Goal: Information Seeking & Learning: Learn about a topic

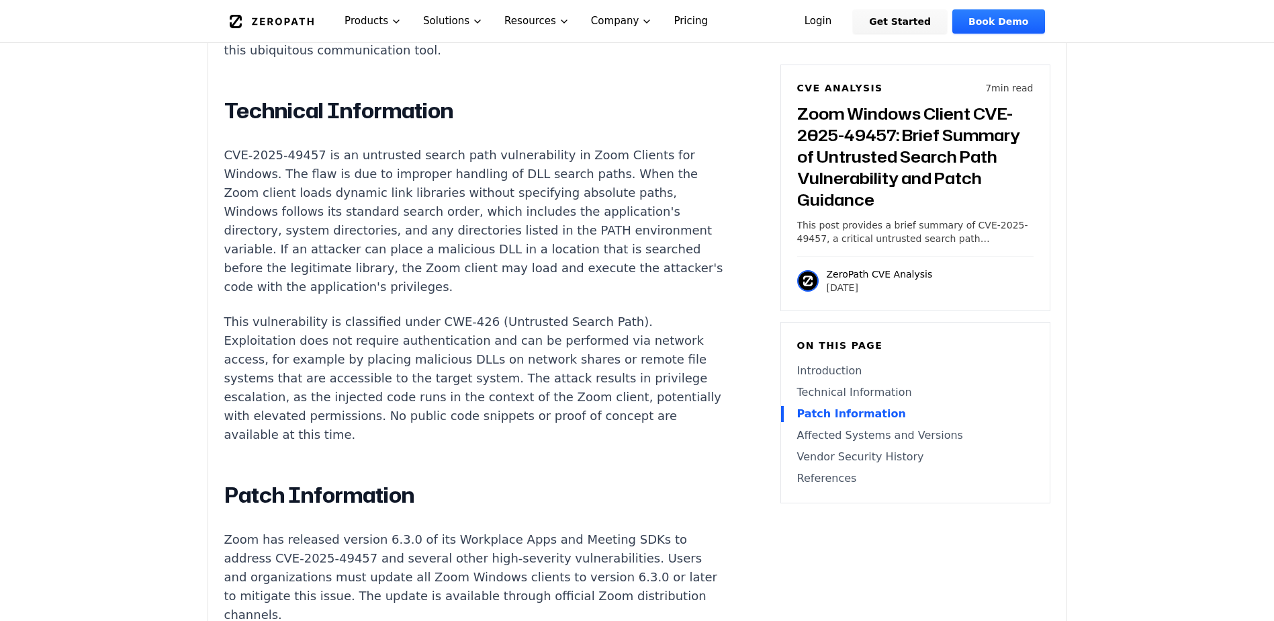
scroll to position [985, 0]
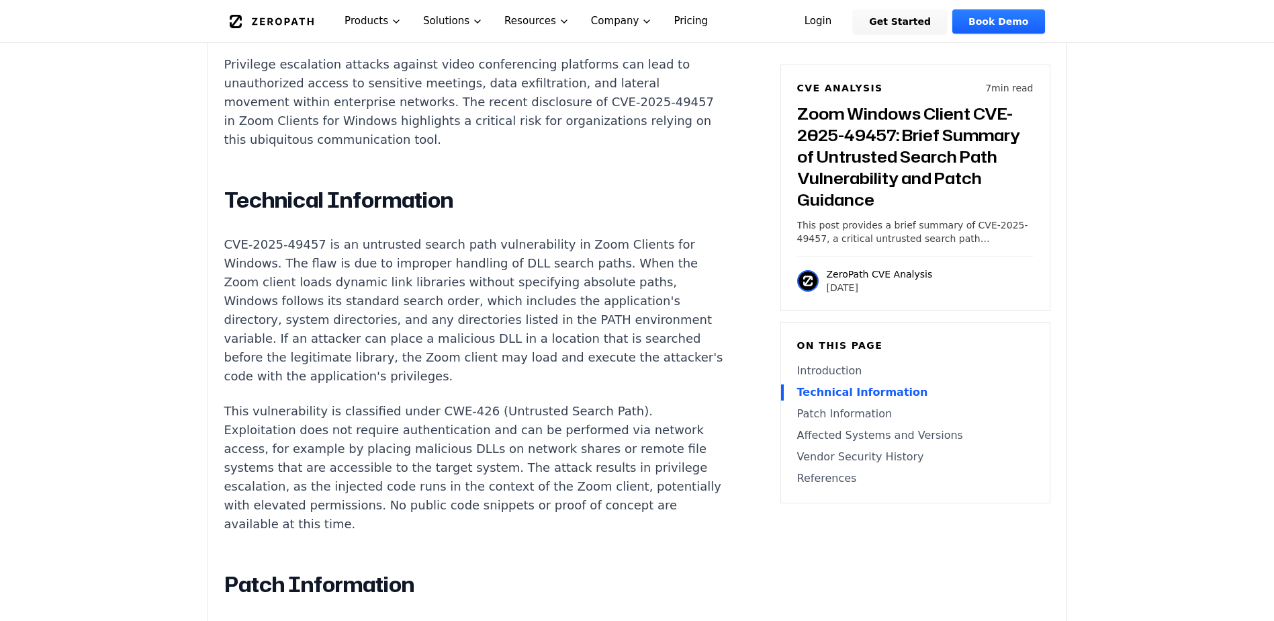
click at [382, 402] on p "This vulnerability is classified under CWE-426 (Untrusted Search Path). Exploit…" at bounding box center [474, 468] width 500 height 132
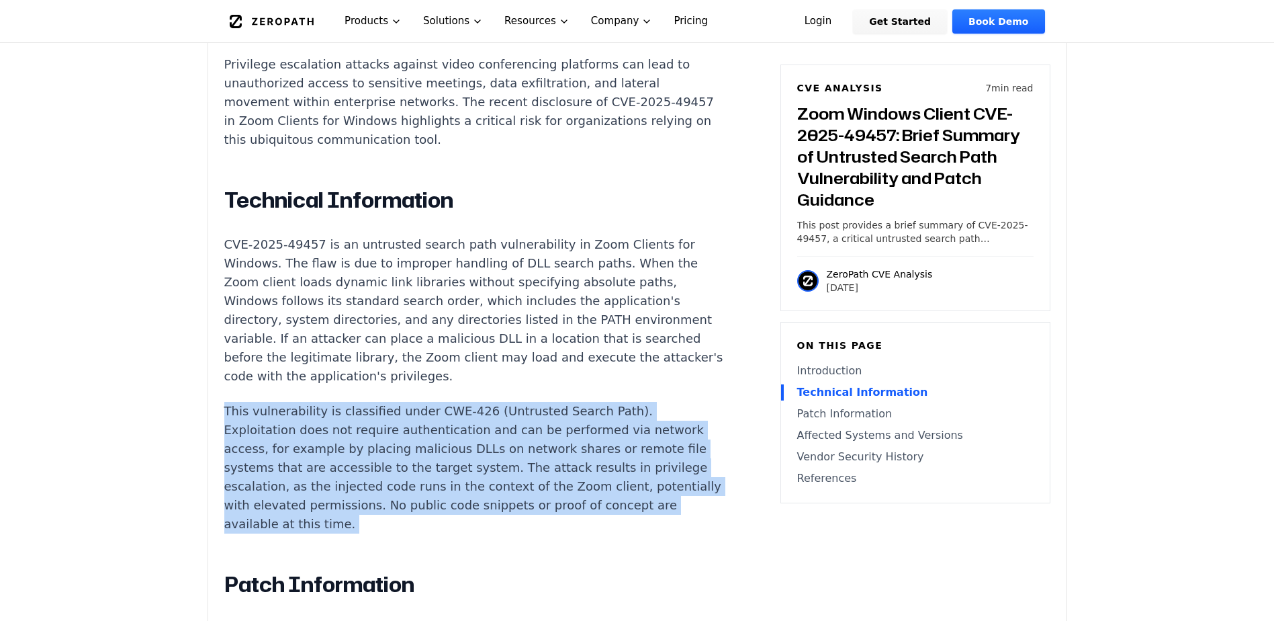
click at [382, 402] on p "This vulnerability is classified under CWE-426 (Untrusted Search Path). Exploit…" at bounding box center [474, 468] width 500 height 132
drag, startPoint x: 382, startPoint y: 377, endPoint x: 378, endPoint y: 395, distance: 18.6
click at [378, 402] on p "This vulnerability is classified under CWE-426 (Untrusted Search Path). Exploit…" at bounding box center [474, 468] width 500 height 132
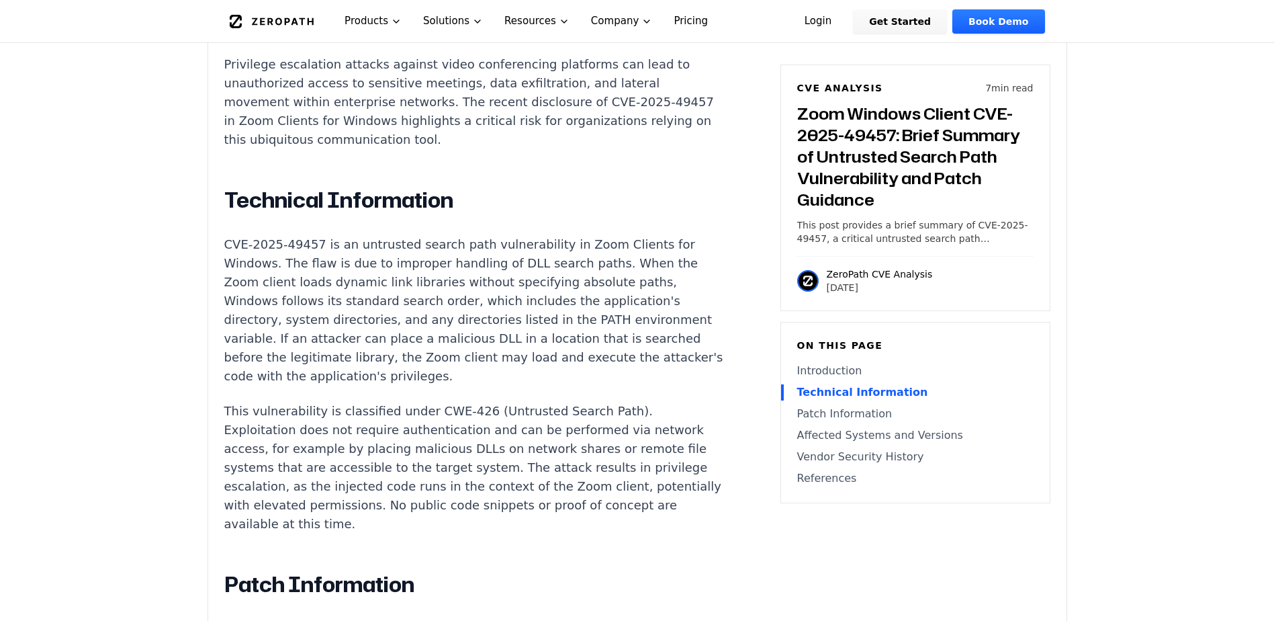
click at [369, 402] on p "This vulnerability is classified under CWE-426 (Untrusted Search Path). Exploit…" at bounding box center [474, 468] width 500 height 132
drag, startPoint x: 369, startPoint y: 395, endPoint x: 361, endPoint y: 411, distance: 18.0
click at [361, 411] on p "This vulnerability is classified under CWE-426 (Untrusted Search Path). Exploit…" at bounding box center [474, 468] width 500 height 132
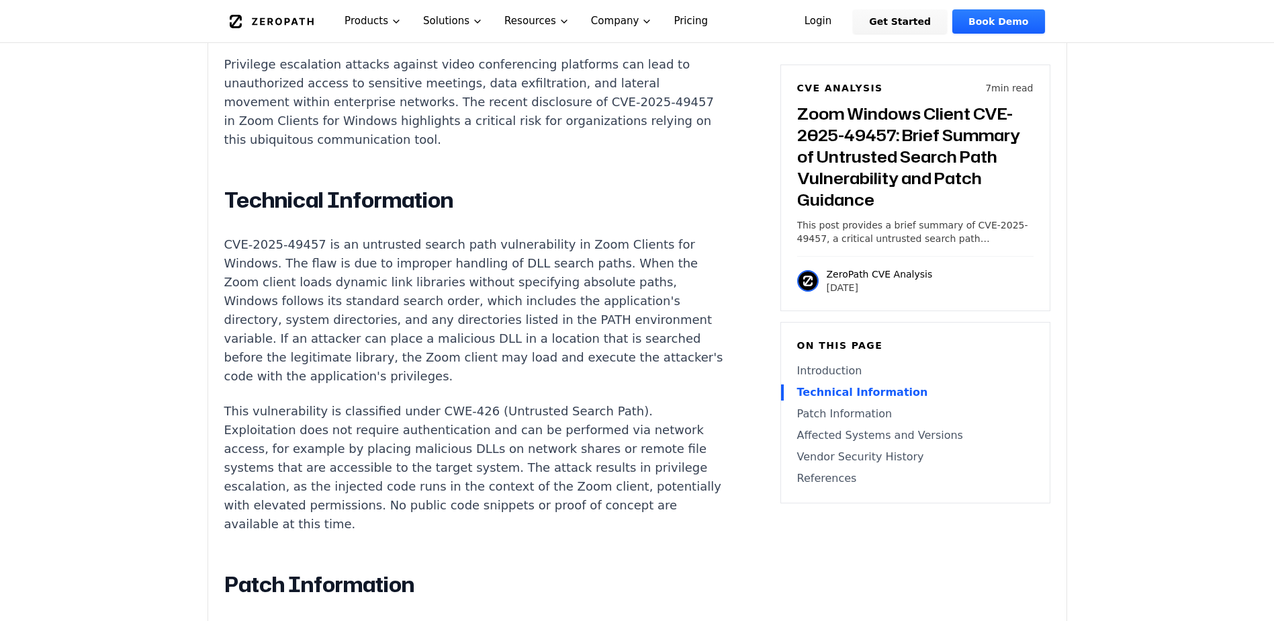
drag, startPoint x: 361, startPoint y: 411, endPoint x: 370, endPoint y: 442, distance: 32.3
click at [370, 442] on p "This vulnerability is classified under CWE-426 (Untrusted Search Path). Exploit…" at bounding box center [474, 468] width 500 height 132
drag, startPoint x: 370, startPoint y: 442, endPoint x: 321, endPoint y: 433, distance: 49.8
click at [321, 433] on p "This vulnerability is classified under CWE-426 (Untrusted Search Path). Exploit…" at bounding box center [474, 468] width 500 height 132
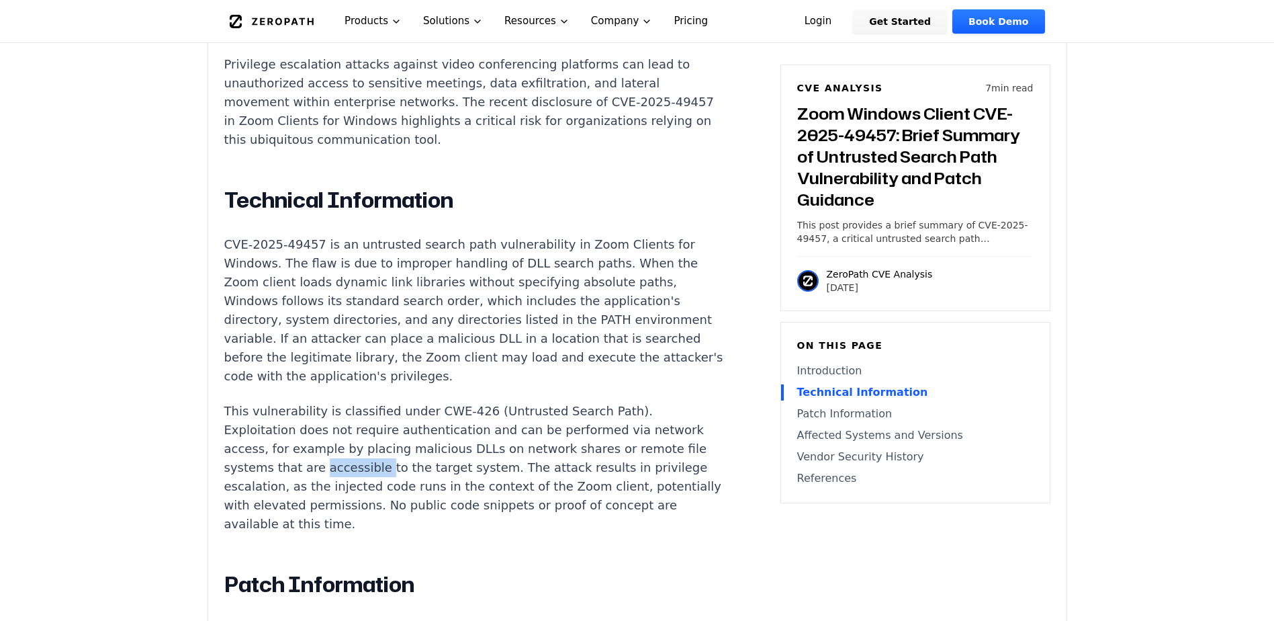
click at [321, 433] on p "This vulnerability is classified under CWE-426 (Untrusted Search Path). Exploit…" at bounding box center [474, 468] width 500 height 132
drag, startPoint x: 321, startPoint y: 433, endPoint x: 333, endPoint y: 446, distance: 18.1
click at [333, 446] on p "This vulnerability is classified under CWE-426 (Untrusted Search Path). Exploit…" at bounding box center [474, 468] width 500 height 132
drag, startPoint x: 333, startPoint y: 446, endPoint x: 476, endPoint y: 469, distance: 144.2
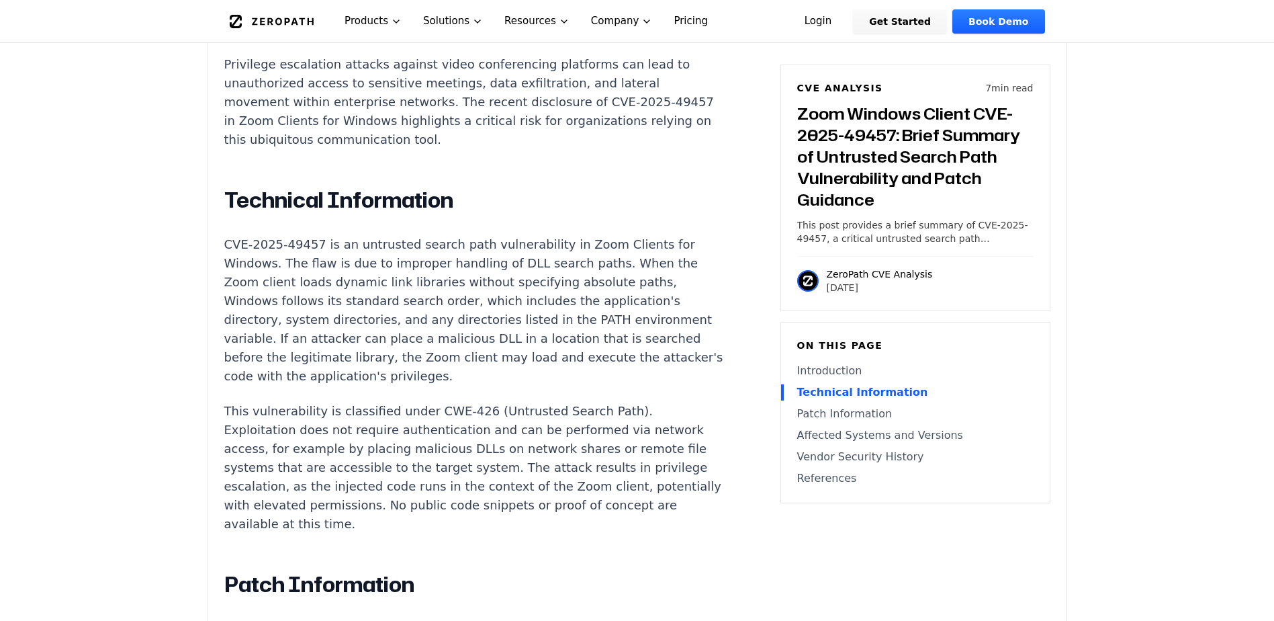
click at [476, 469] on p "This vulnerability is classified under CWE-426 (Untrusted Search Path). Exploit…" at bounding box center [474, 468] width 500 height 132
click at [426, 478] on p "This vulnerability is classified under CWE-426 (Untrusted Search Path). Exploit…" at bounding box center [474, 468] width 500 height 132
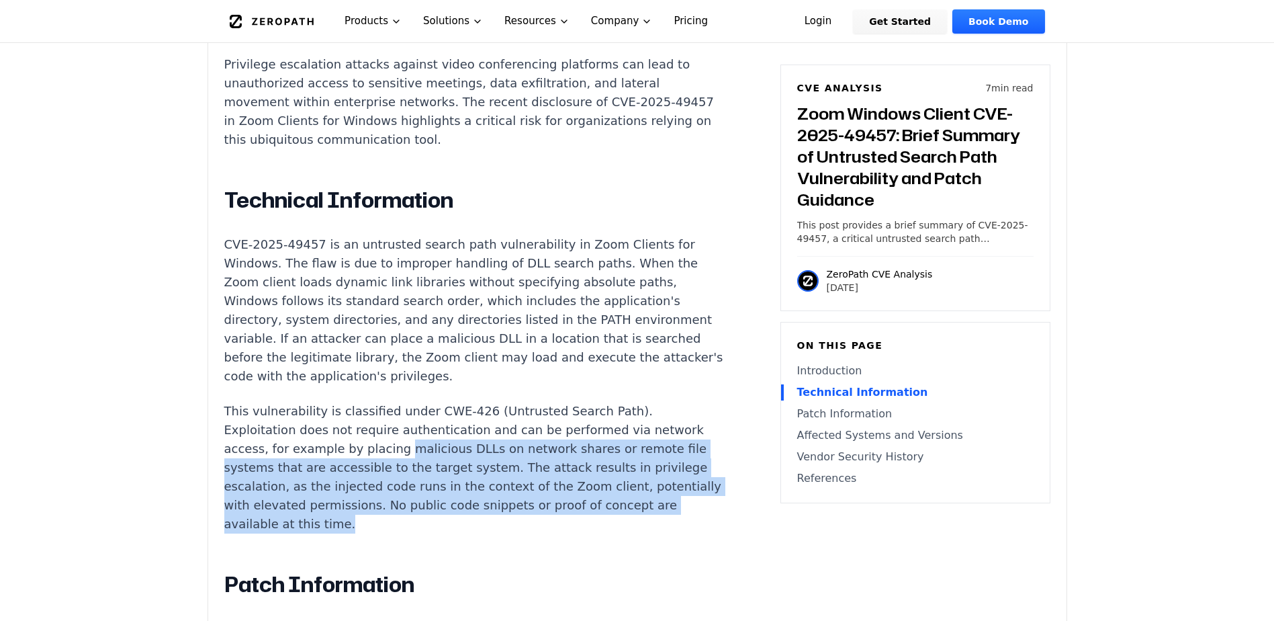
drag, startPoint x: 422, startPoint y: 485, endPoint x: 389, endPoint y: 410, distance: 82.1
click at [389, 410] on p "This vulnerability is classified under CWE-426 (Untrusted Search Path). Exploit…" at bounding box center [474, 468] width 500 height 132
click at [389, 408] on p "This vulnerability is classified under CWE-426 (Untrusted Search Path). Exploit…" at bounding box center [474, 468] width 500 height 132
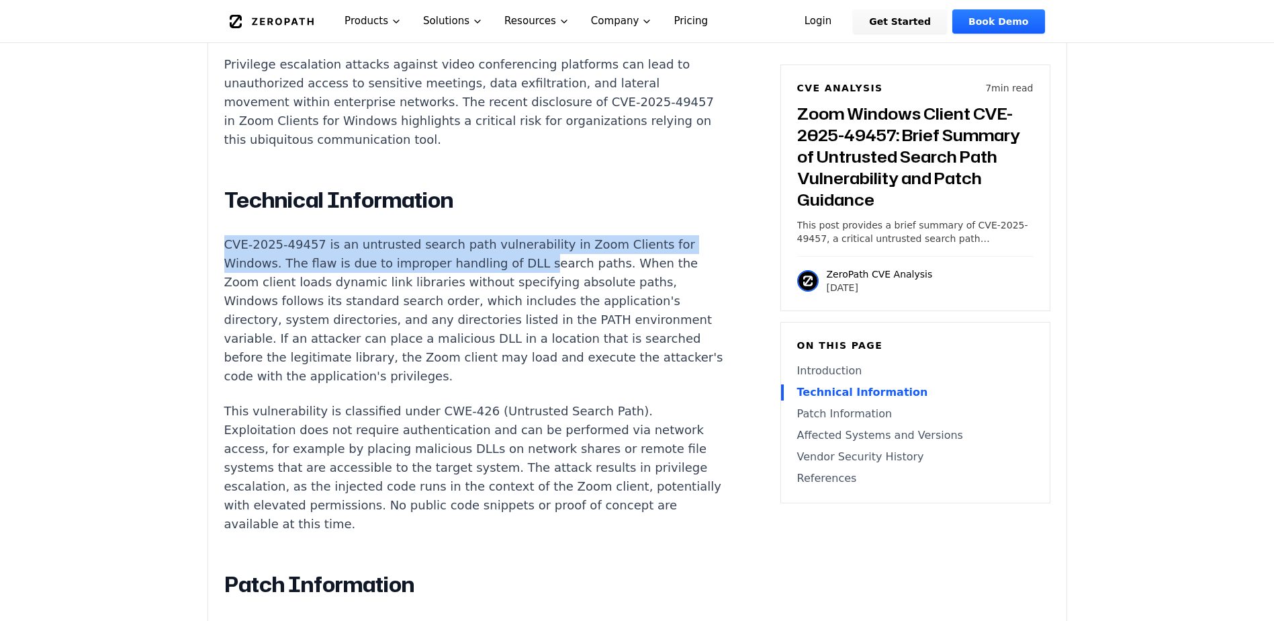
drag, startPoint x: 226, startPoint y: 213, endPoint x: 523, endPoint y: 223, distance: 297.7
click at [523, 235] on p "CVE-2025-49457 is an untrusted search path vulnerability in Zoom Clients for Wi…" at bounding box center [474, 310] width 500 height 150
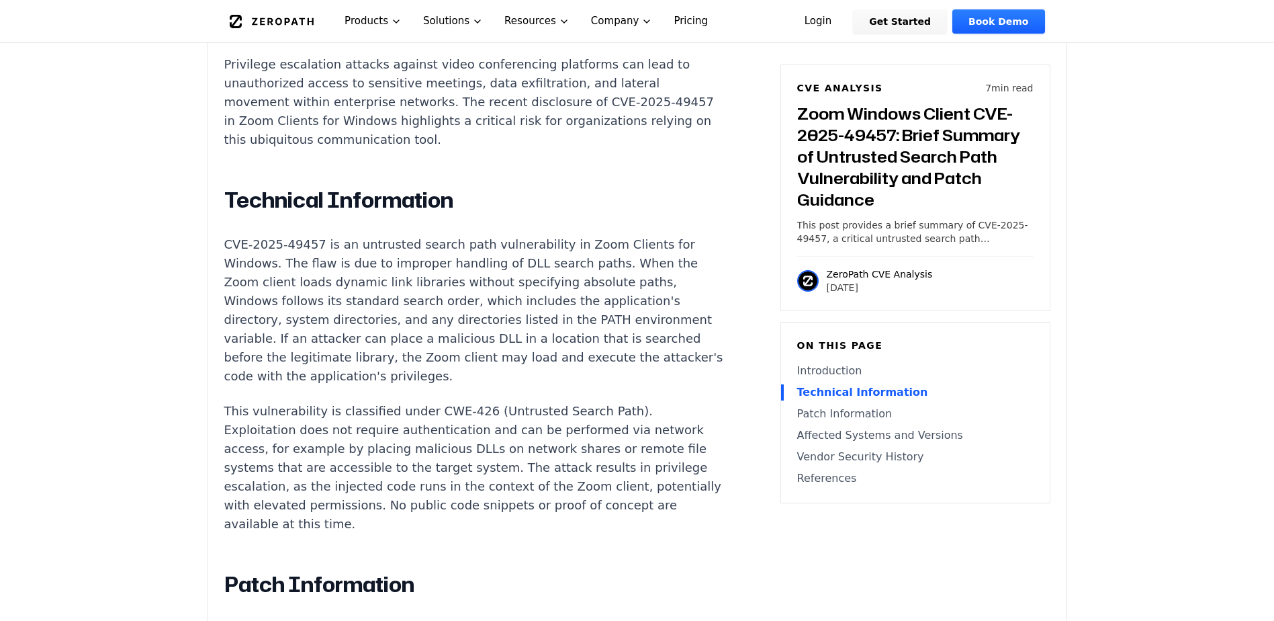
click at [490, 235] on p "CVE-2025-49457 is an untrusted search path vulnerability in Zoom Clients for Wi…" at bounding box center [474, 310] width 500 height 150
click at [447, 235] on p "CVE-2025-49457 is an untrusted search path vulnerability in Zoom Clients for Wi…" at bounding box center [474, 310] width 500 height 150
drag, startPoint x: 447, startPoint y: 228, endPoint x: 428, endPoint y: 252, distance: 30.5
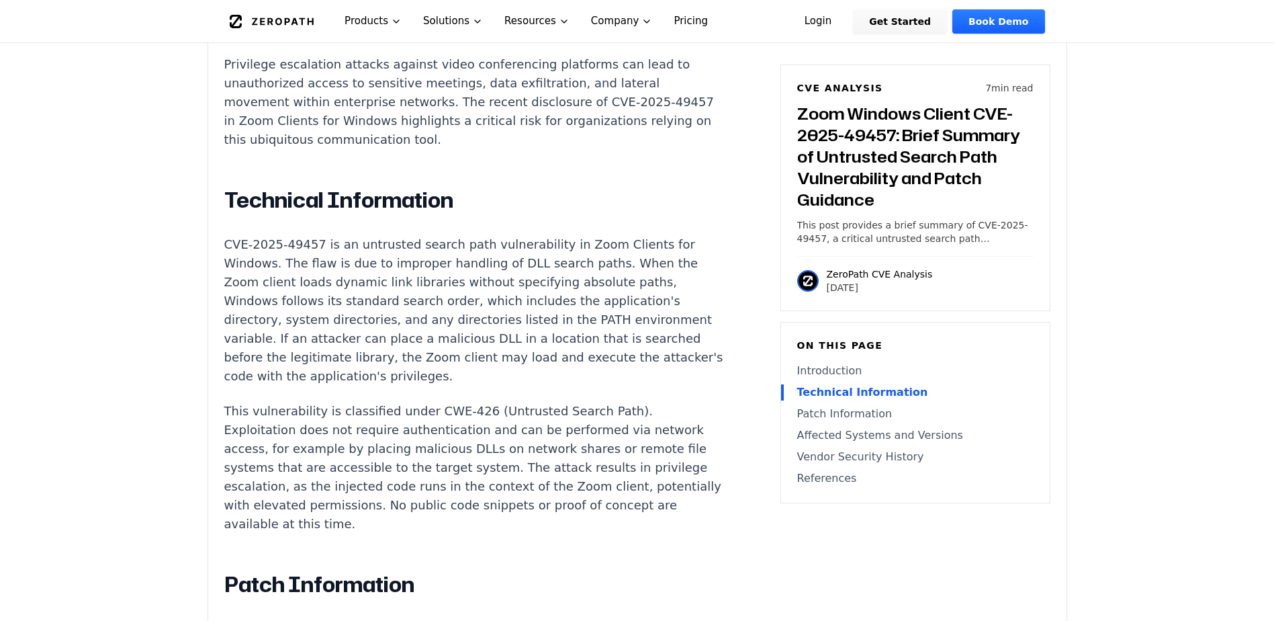
click at [428, 252] on p "CVE-2025-49457 is an untrusted search path vulnerability in Zoom Clients for Wi…" at bounding box center [474, 310] width 500 height 150
